Goal: Book appointment/travel/reservation

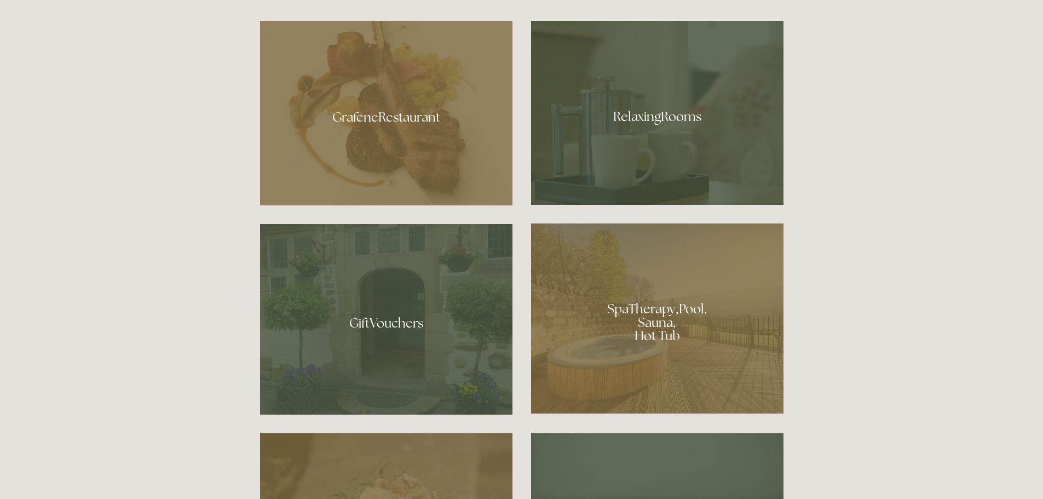
scroll to position [738, 0]
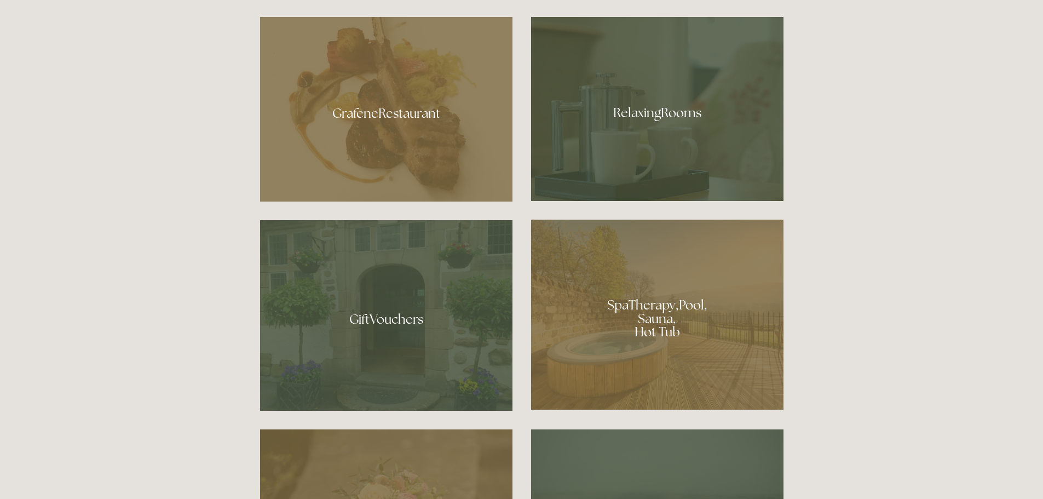
click at [720, 342] on div at bounding box center [657, 314] width 252 height 190
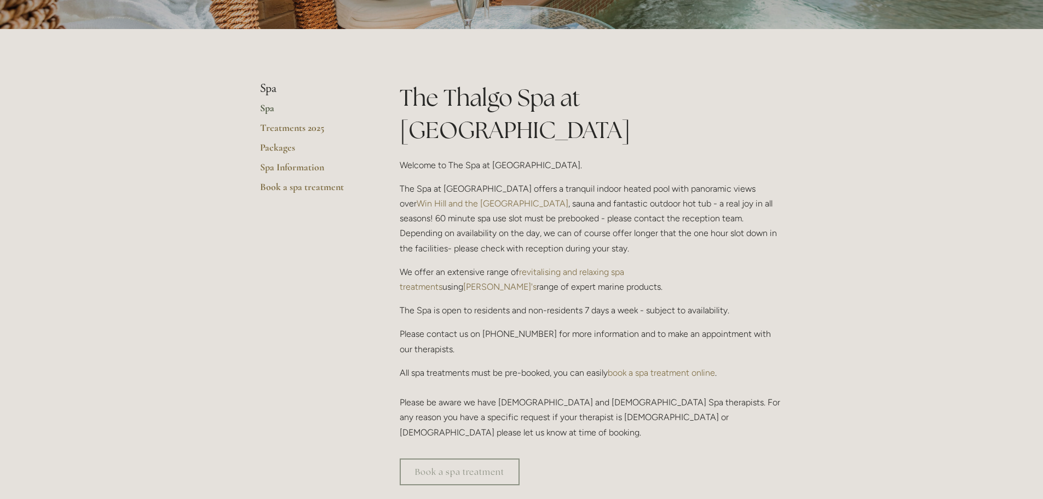
scroll to position [196, 0]
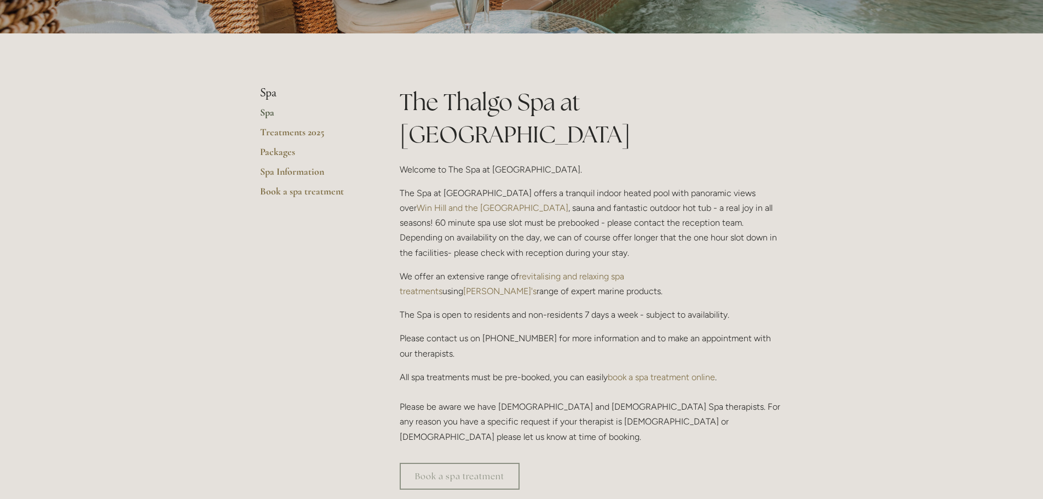
click at [286, 175] on link "Spa Information" at bounding box center [312, 175] width 105 height 20
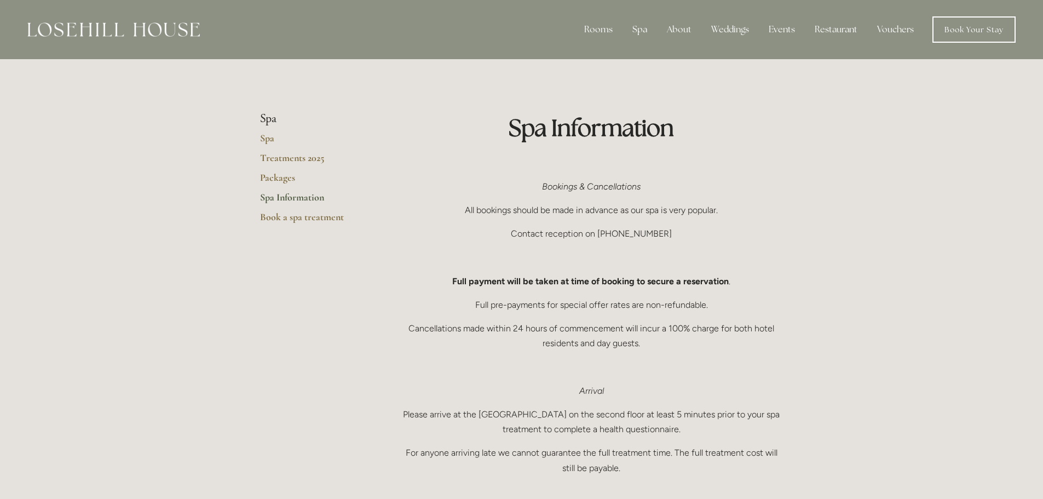
click at [611, 28] on div "Rooms" at bounding box center [598, 30] width 46 height 22
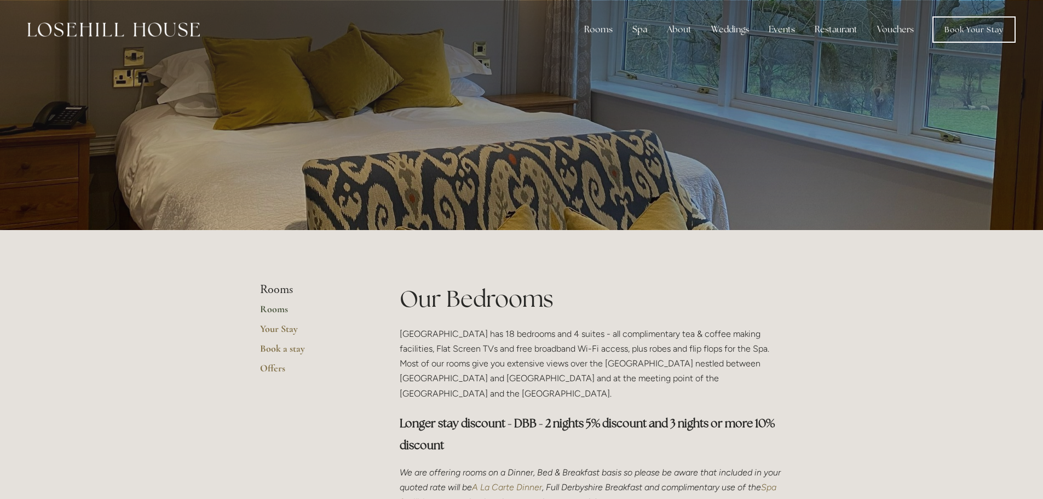
click at [975, 138] on div at bounding box center [521, 115] width 1043 height 230
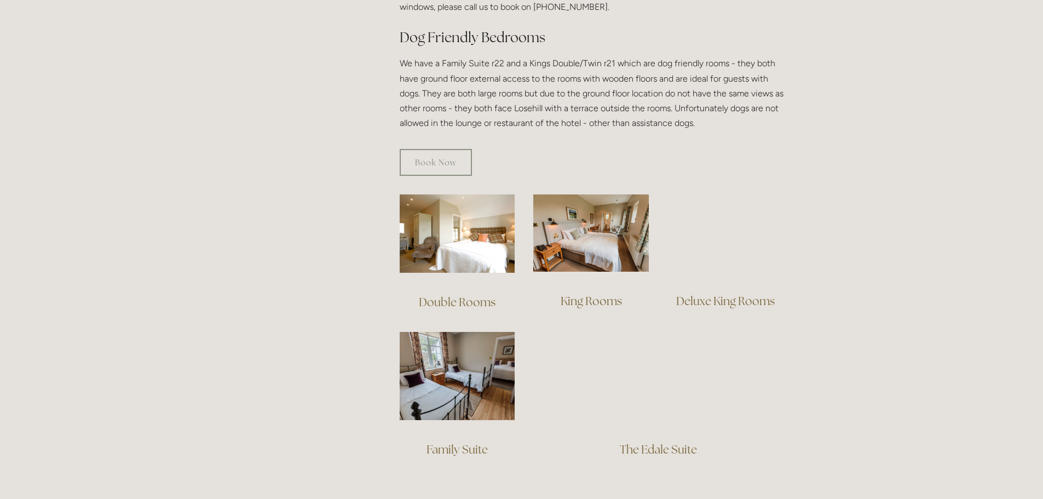
scroll to position [640, 0]
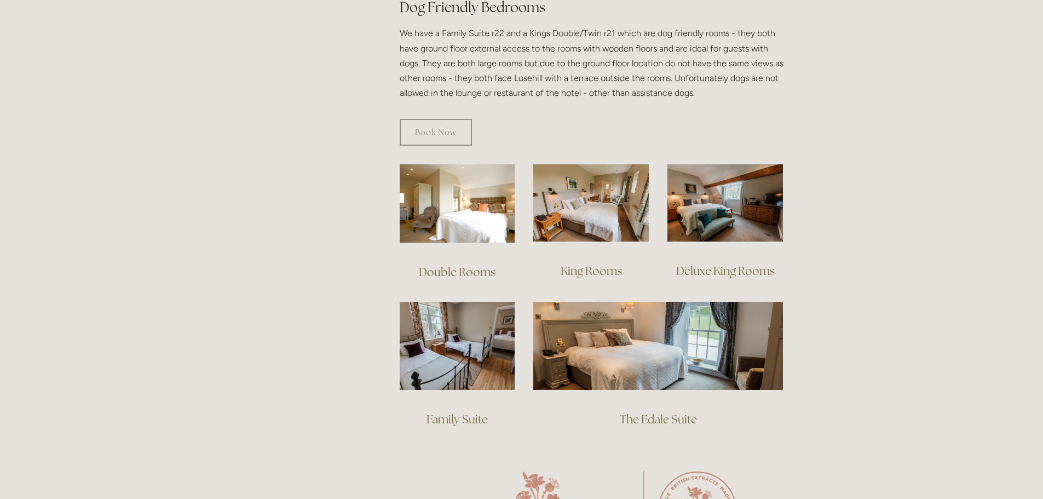
click at [438, 164] on img at bounding box center [457, 203] width 115 height 78
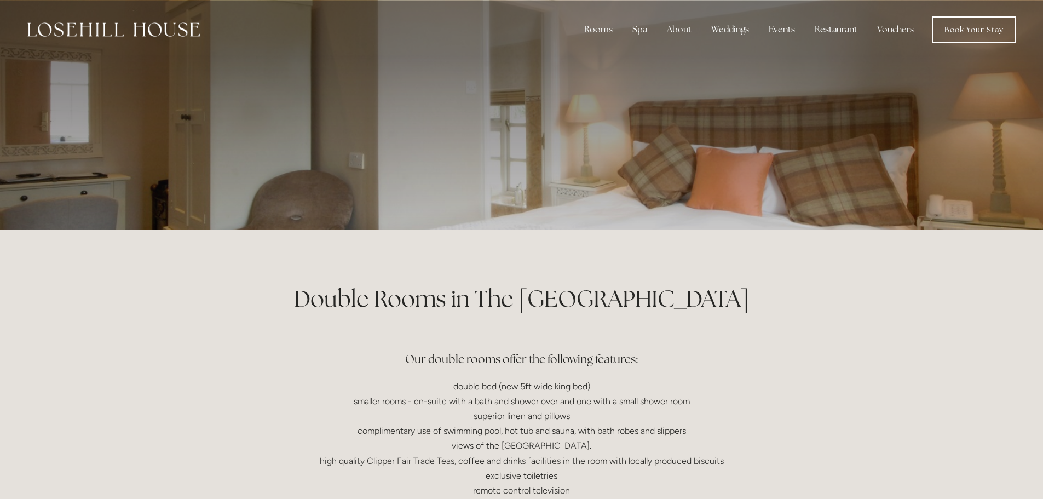
click at [1002, 33] on link "Book Your Stay" at bounding box center [973, 29] width 83 height 26
